Goal: Find specific page/section: Find specific page/section

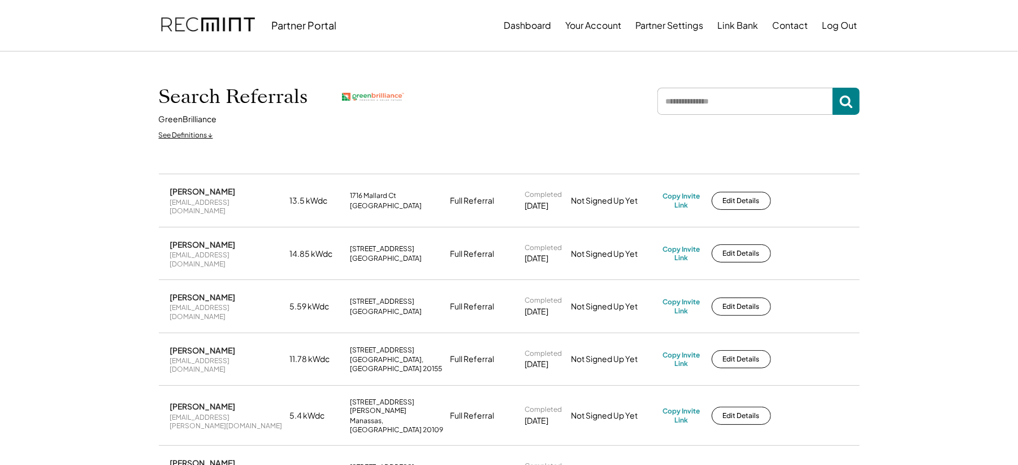
click at [706, 111] on input "input" at bounding box center [744, 101] width 175 height 27
type input "*"
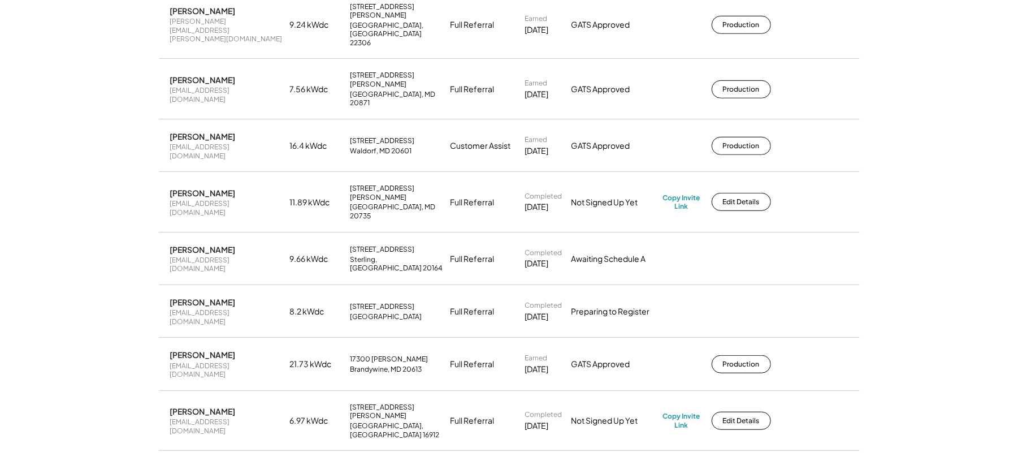
scroll to position [9479, 0]
